Goal: Book appointment/travel/reservation

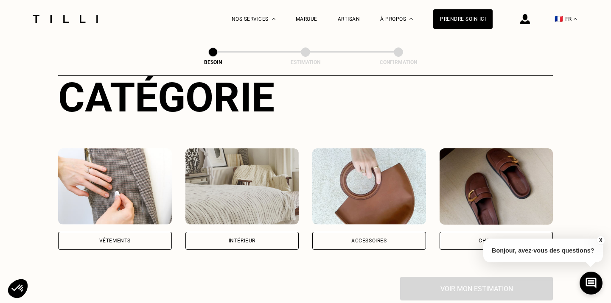
scroll to position [106, 0]
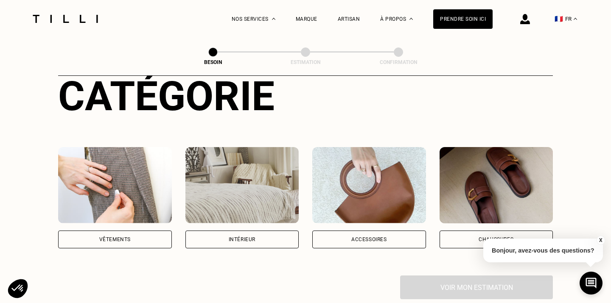
click at [106, 150] on img at bounding box center [115, 185] width 114 height 76
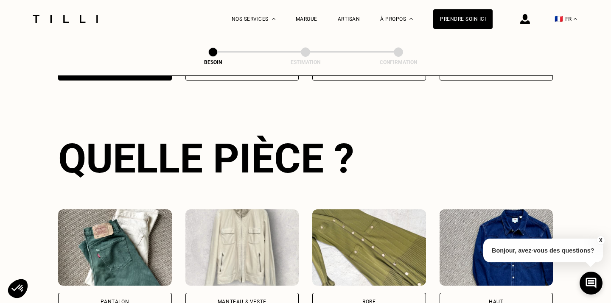
scroll to position [276, 0]
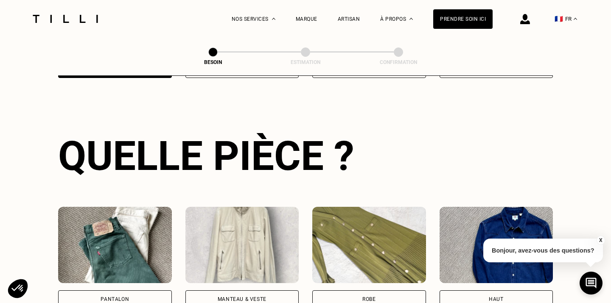
click at [97, 228] on img at bounding box center [115, 245] width 114 height 76
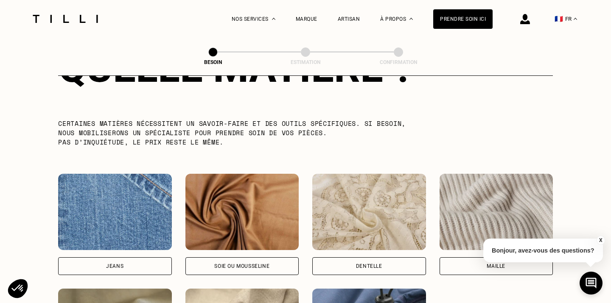
scroll to position [826, 0]
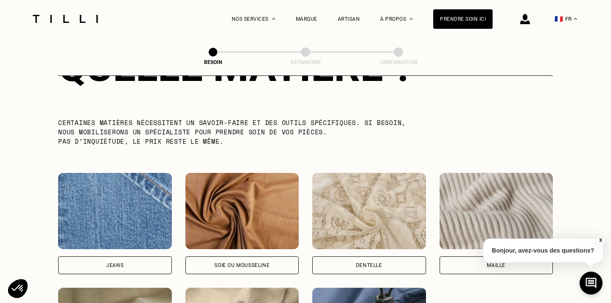
click at [105, 214] on img at bounding box center [115, 211] width 114 height 76
select select "FR"
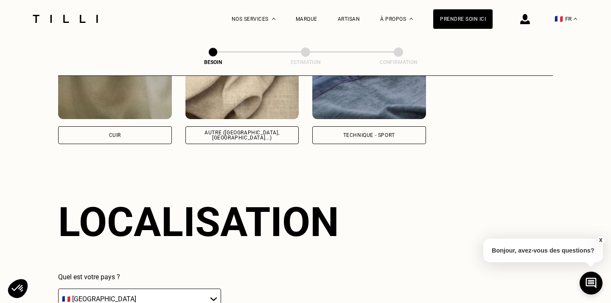
scroll to position [1138, 0]
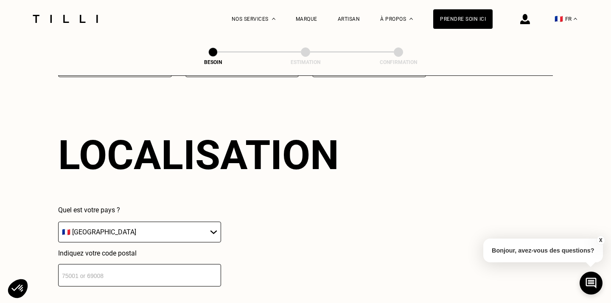
click at [101, 265] on input "number" at bounding box center [139, 275] width 163 height 22
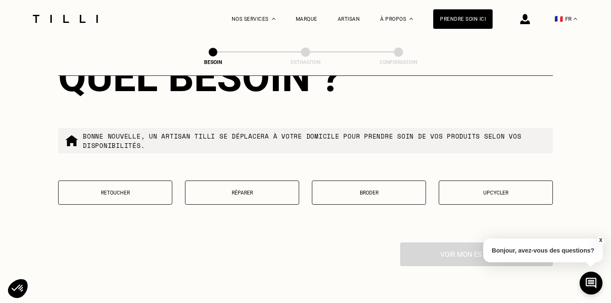
scroll to position [1428, 0]
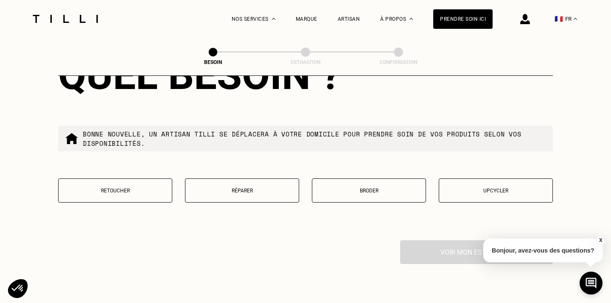
type input "93260"
click at [220, 191] on button "Réparer" at bounding box center [242, 191] width 114 height 24
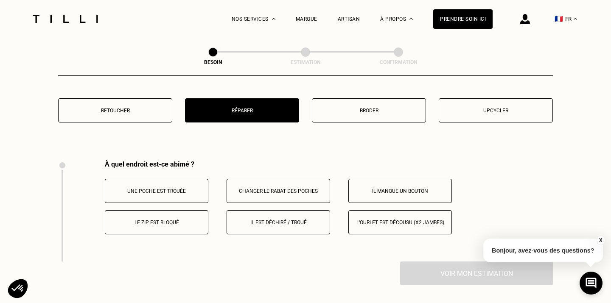
scroll to position [1565, 0]
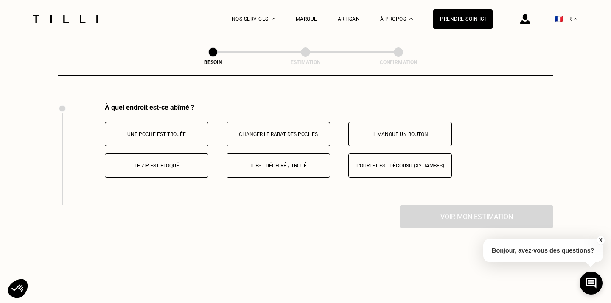
click at [188, 163] on p "Le zip est bloqué" at bounding box center [156, 166] width 94 height 6
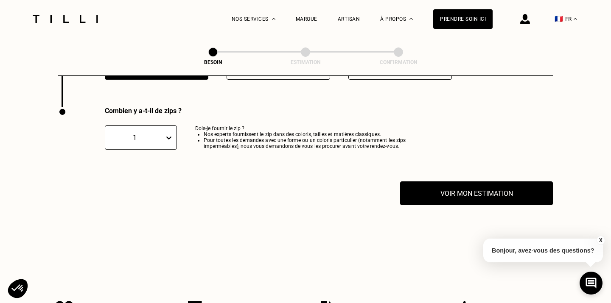
scroll to position [1666, 0]
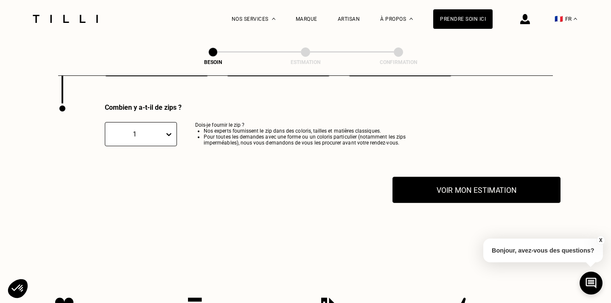
click at [408, 183] on button "Voir mon estimation" at bounding box center [476, 190] width 168 height 26
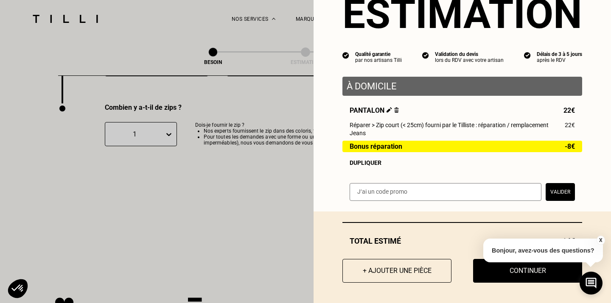
scroll to position [38, 0]
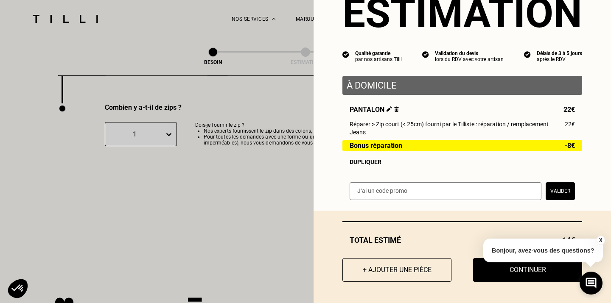
click at [601, 240] on button "X" at bounding box center [600, 240] width 8 height 9
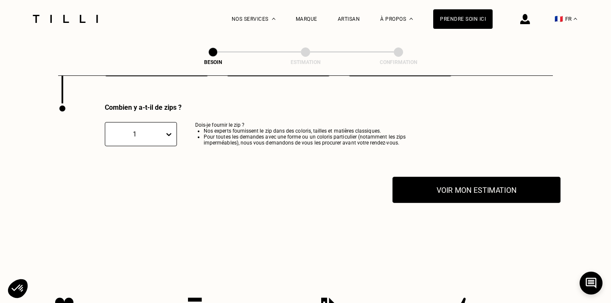
click at [539, 185] on button "Voir mon estimation" at bounding box center [476, 190] width 168 height 26
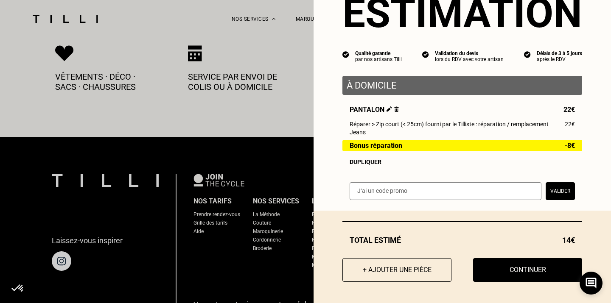
scroll to position [1923, 0]
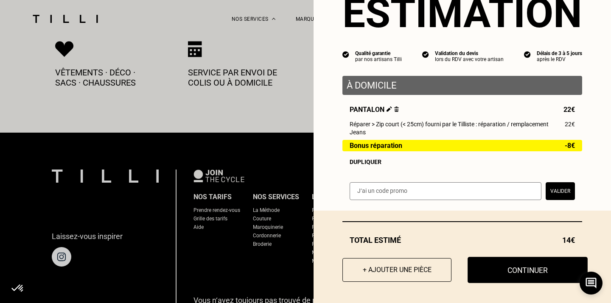
click at [543, 272] on button "Continuer" at bounding box center [528, 270] width 120 height 26
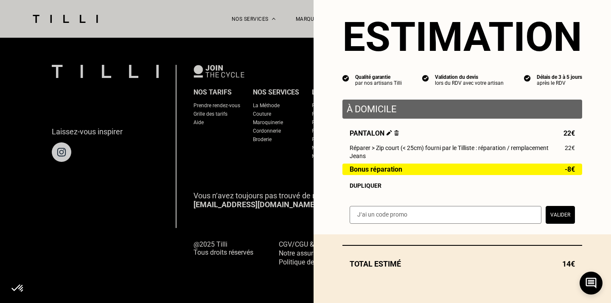
scroll to position [14, 0]
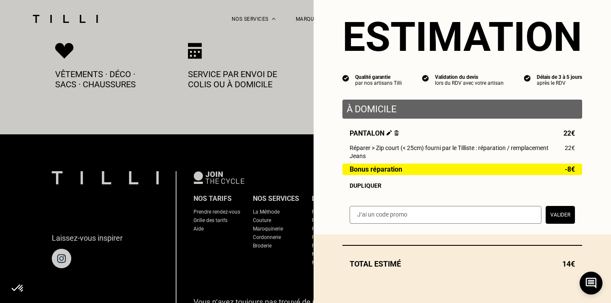
select select "FR"
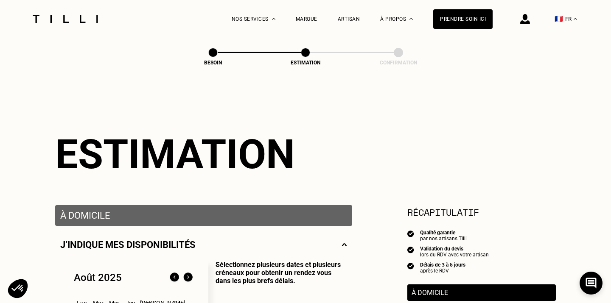
click at [94, 15] on img at bounding box center [65, 19] width 71 height 8
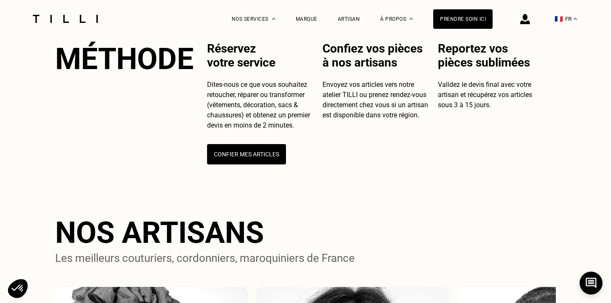
scroll to position [354, 0]
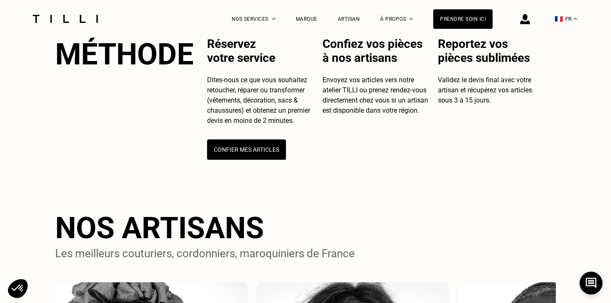
click at [315, 114] on p "Dites-nous ce que vous souhaitez retoucher, réparer ou transformer (vêtements, …" at bounding box center [261, 100] width 109 height 51
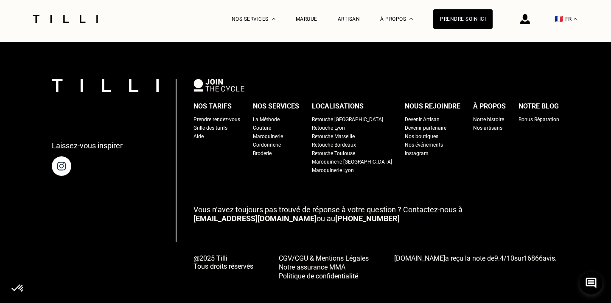
scroll to position [2158, 0]
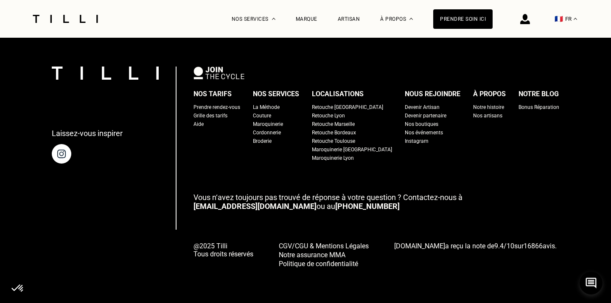
click at [328, 112] on div "Retouche [GEOGRAPHIC_DATA]" at bounding box center [347, 107] width 71 height 8
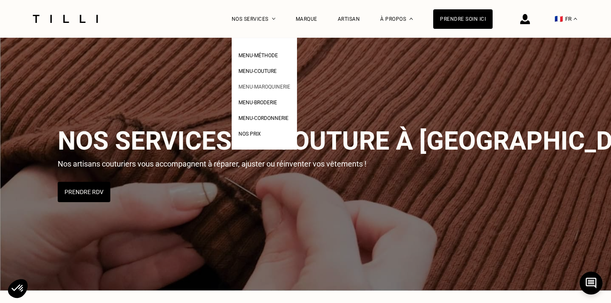
click at [263, 86] on span "Menu-maroquinerie" at bounding box center [264, 87] width 52 height 6
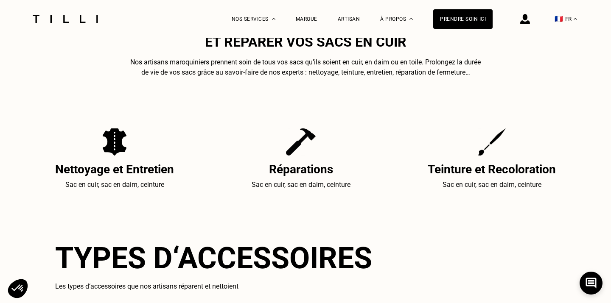
scroll to position [302, 0]
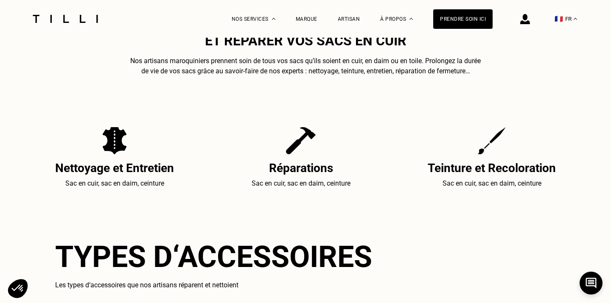
click at [445, 168] on h2 "Teinture et Recoloration" at bounding box center [492, 168] width 128 height 14
click at [487, 147] on img at bounding box center [492, 140] width 28 height 27
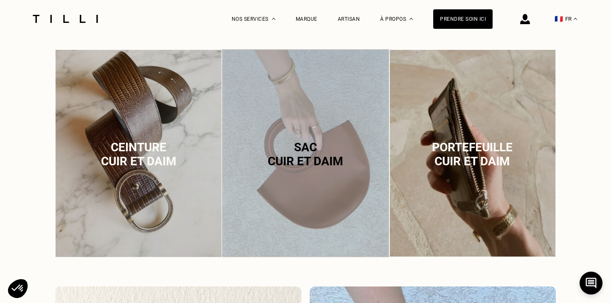
click at [316, 173] on div "Sac cuir et daim" at bounding box center [305, 154] width 167 height 211
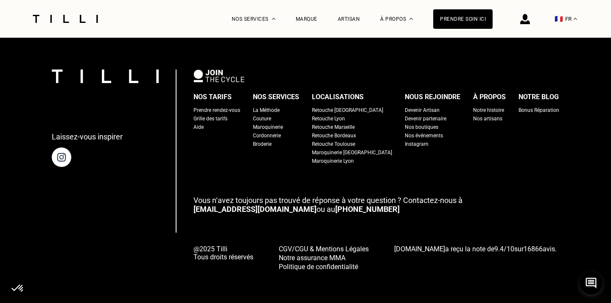
scroll to position [2806, 0]
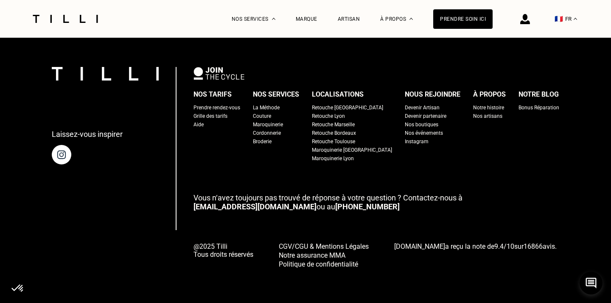
click at [227, 119] on div "Grille des tarifs" at bounding box center [210, 116] width 34 height 8
select select "FR"
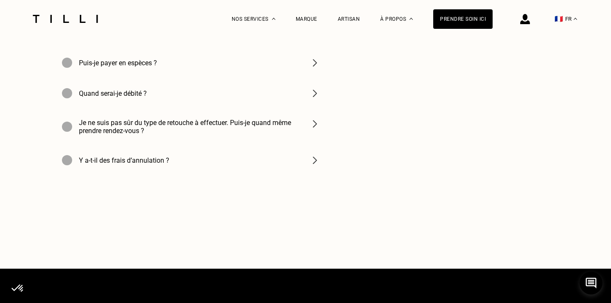
scroll to position [1350, 0]
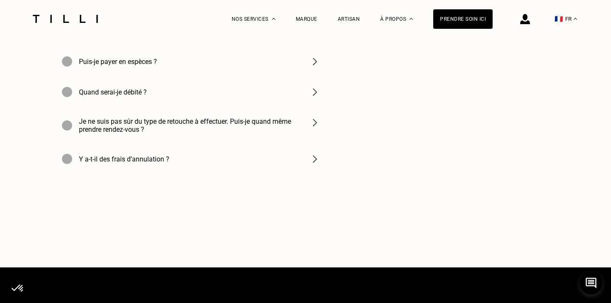
click at [243, 170] on div "Y a-t-il des frais d’annulation ?" at bounding box center [191, 159] width 272 height 31
click at [243, 171] on div "Y a-t-il des frais d’annulation ?" at bounding box center [191, 159] width 272 height 31
click at [316, 164] on img at bounding box center [315, 159] width 10 height 10
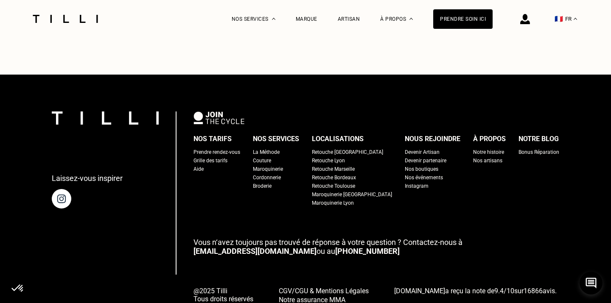
scroll to position [1600, 0]
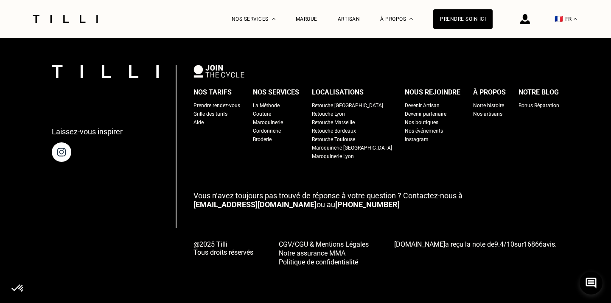
click at [340, 148] on div "Maroquinerie [GEOGRAPHIC_DATA]" at bounding box center [352, 148] width 80 height 8
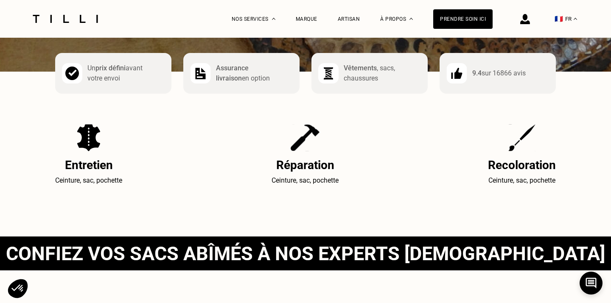
scroll to position [247, 0]
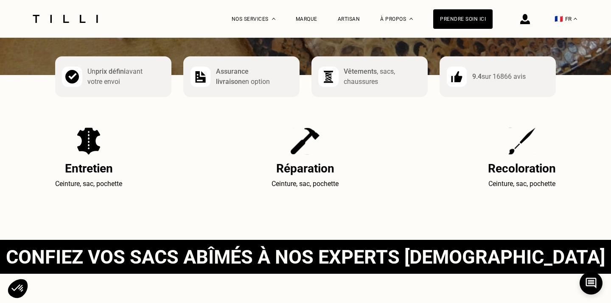
click at [527, 168] on h2 "Recoloration" at bounding box center [522, 169] width 68 height 14
click at [526, 146] on img at bounding box center [522, 141] width 28 height 27
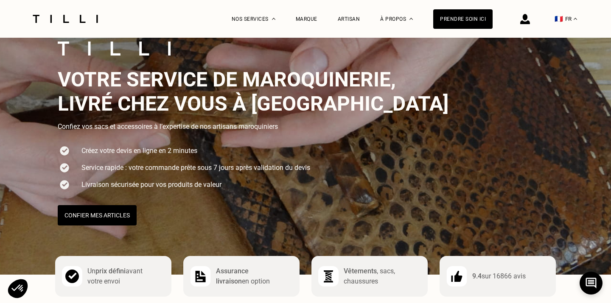
scroll to position [41, 0]
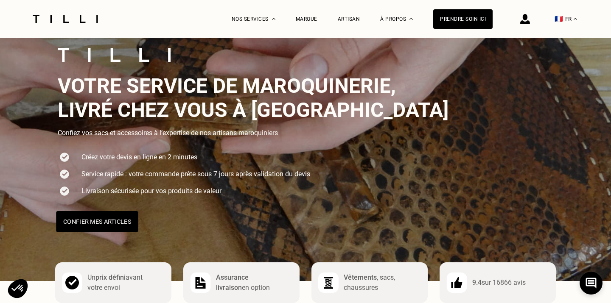
click at [84, 223] on button "Confier mes articles" at bounding box center [97, 221] width 82 height 21
select select "FR"
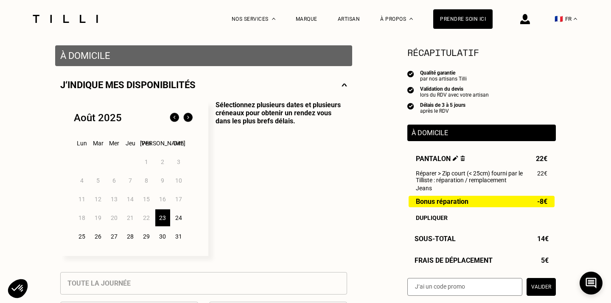
scroll to position [180, 0]
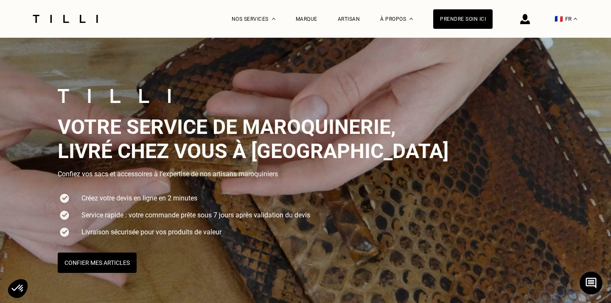
scroll to position [1600, 0]
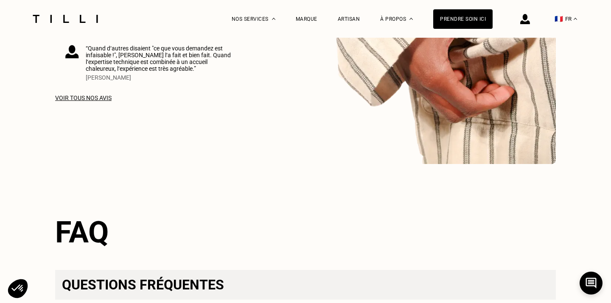
select select "FR"
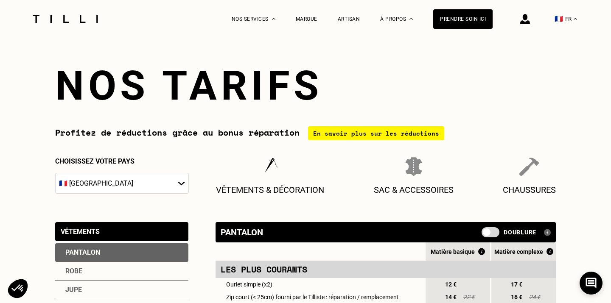
scroll to position [0, 0]
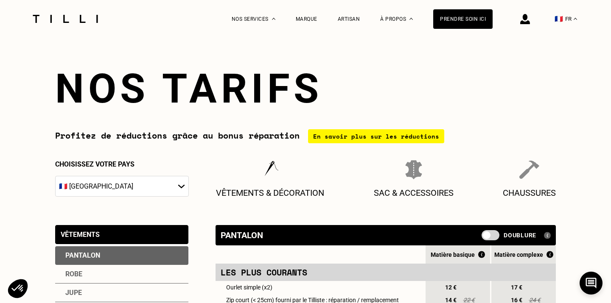
click at [84, 20] on img at bounding box center [65, 19] width 71 height 8
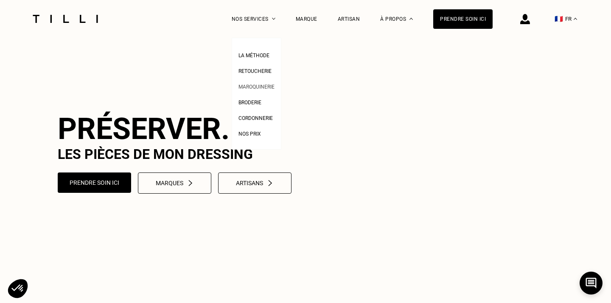
click at [250, 86] on span "Maroquinerie" at bounding box center [256, 87] width 36 height 6
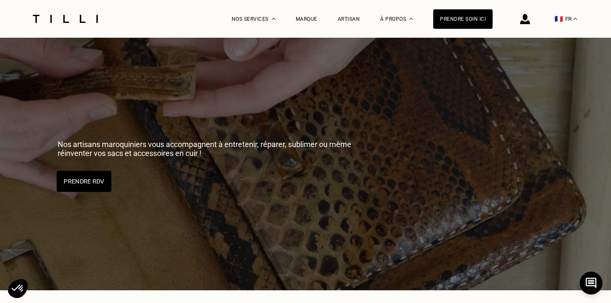
click at [104, 180] on button "Prendre RDV" at bounding box center [84, 181] width 55 height 21
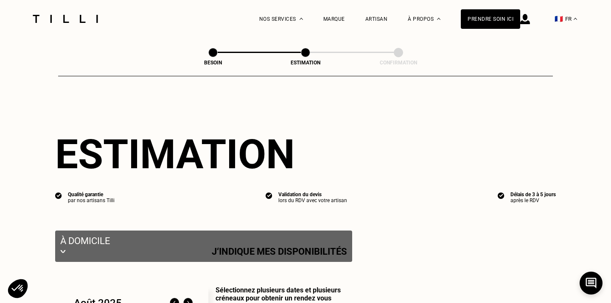
select select "FR"
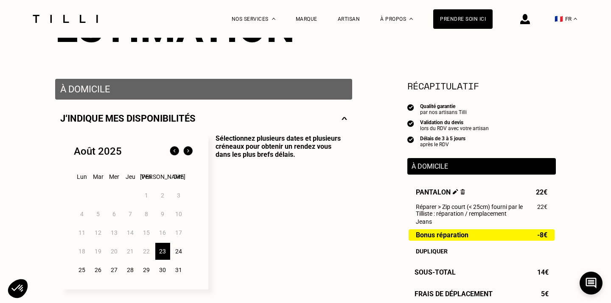
scroll to position [127, 0]
